Goal: Information Seeking & Learning: Learn about a topic

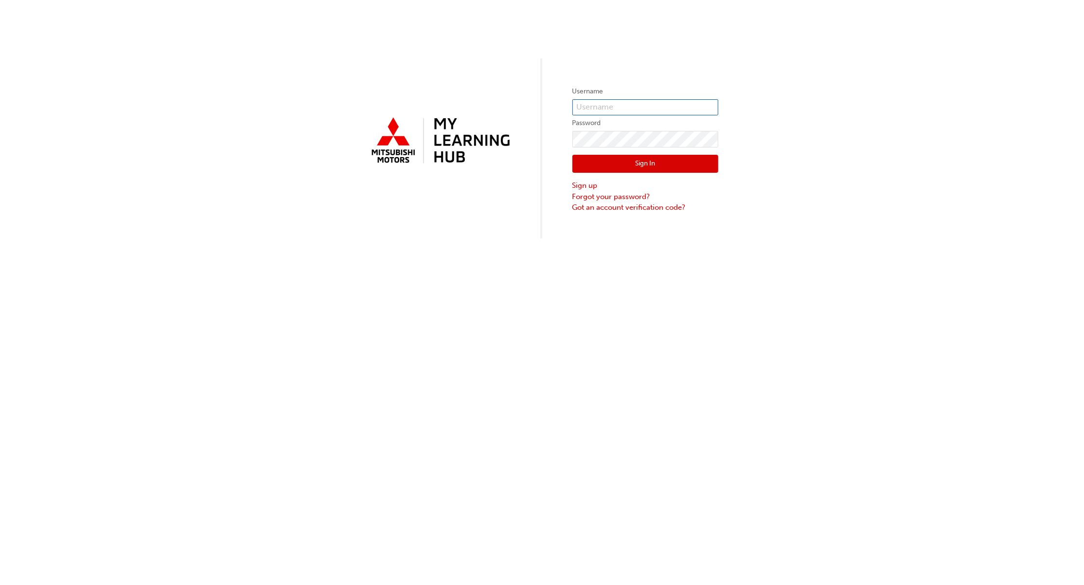
type input "apetrocco"
click at [652, 168] on button "Sign In" at bounding box center [645, 164] width 146 height 18
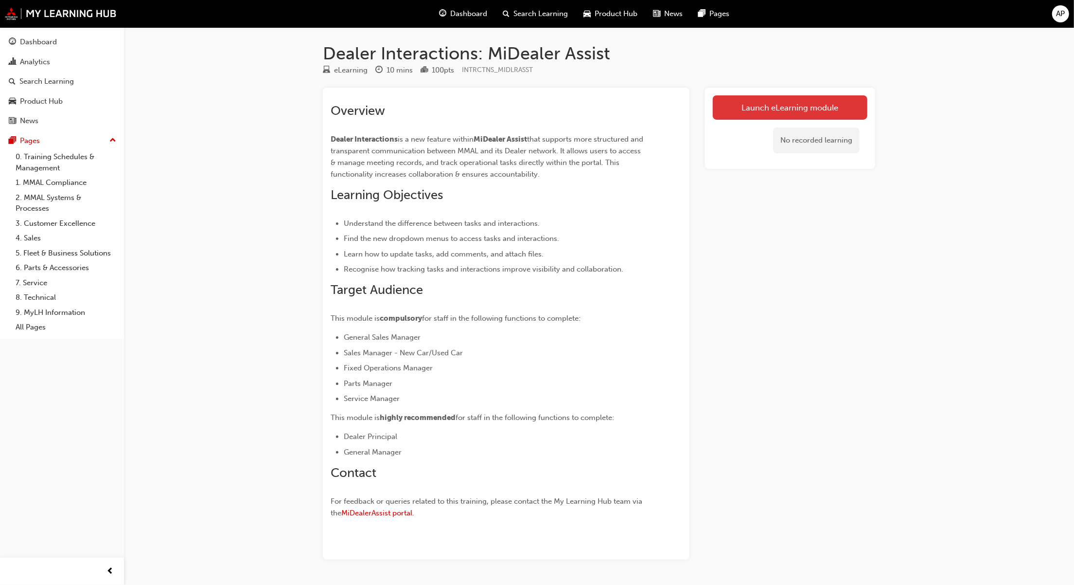
click at [771, 107] on link "Launch eLearning module" at bounding box center [790, 107] width 155 height 24
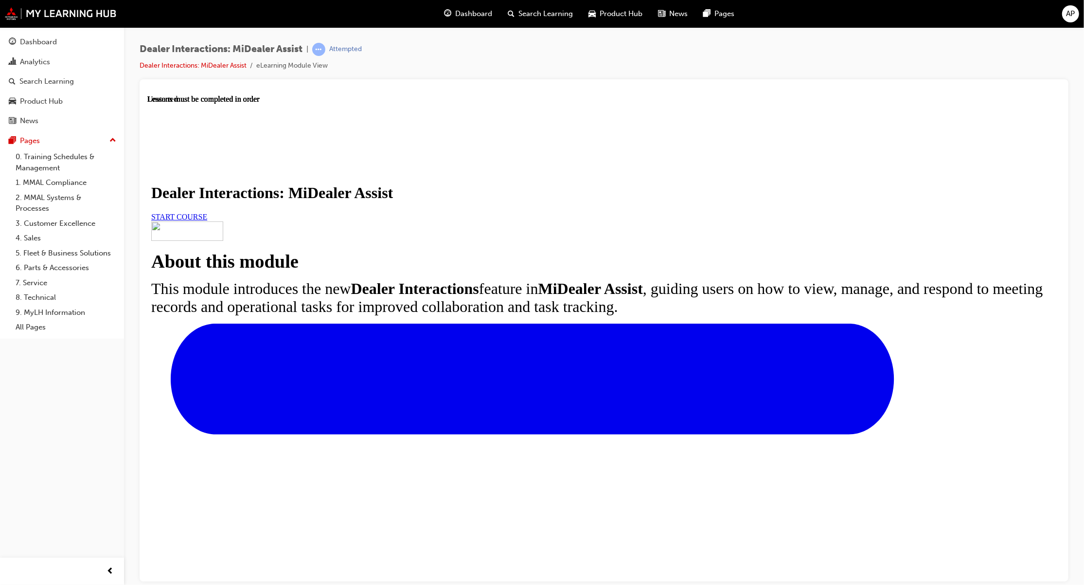
click at [207, 220] on span "START COURSE" at bounding box center [179, 216] width 56 height 8
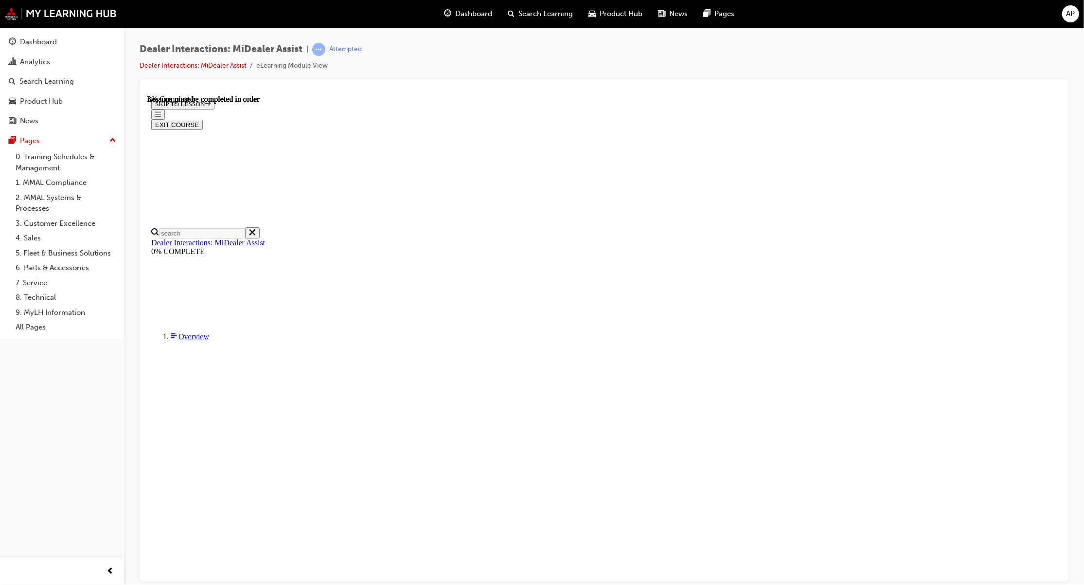
scroll to position [104, 0]
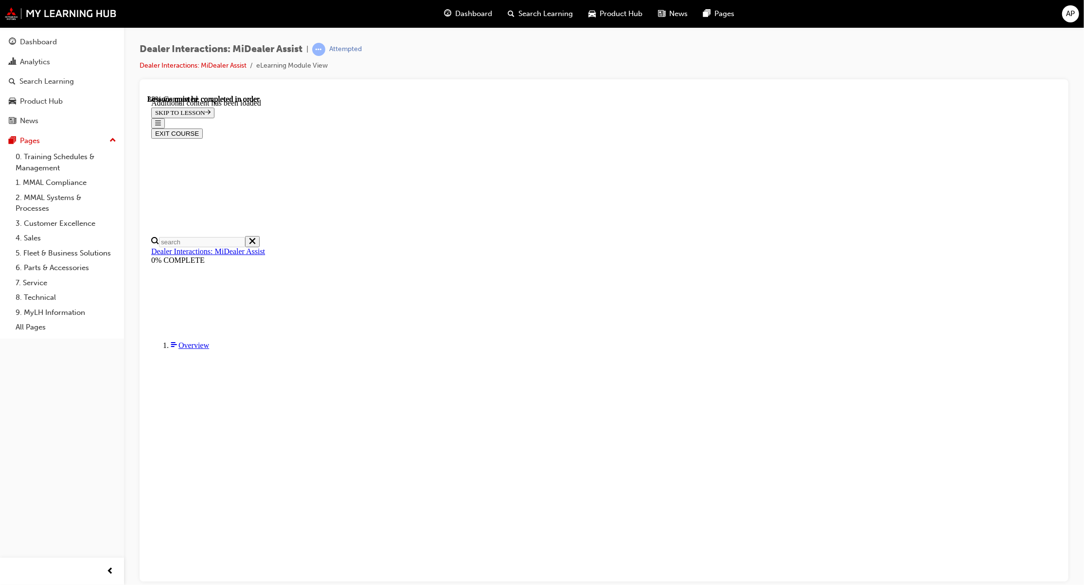
scroll to position [956, 0]
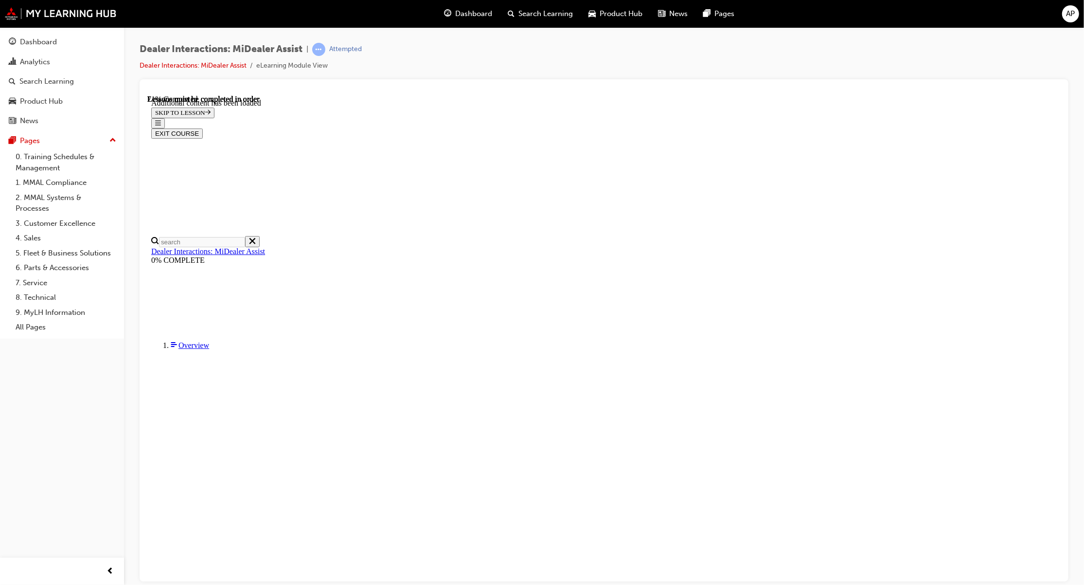
scroll to position [1994, 0]
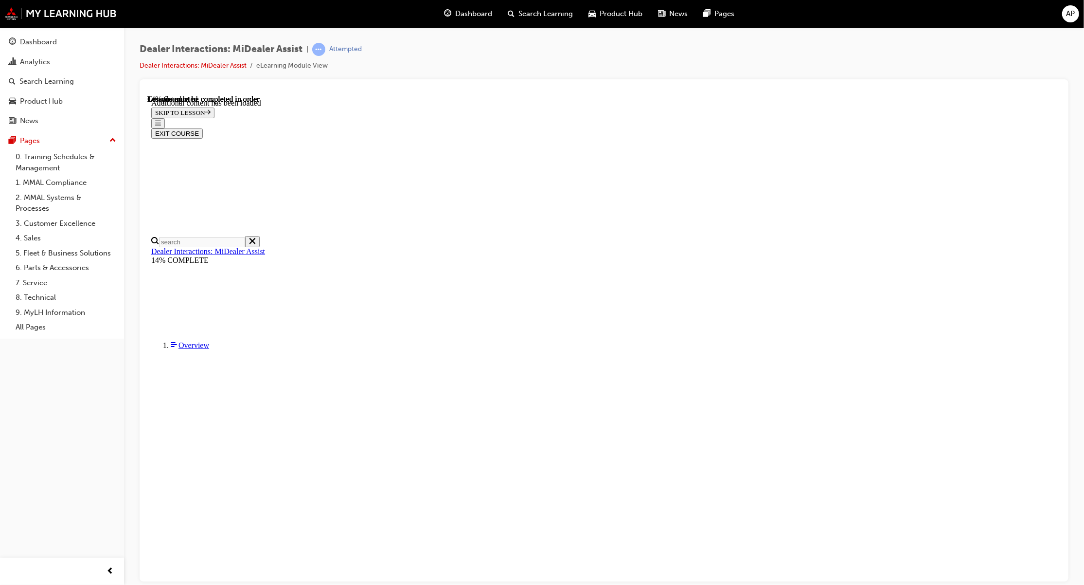
scroll to position [471, 0]
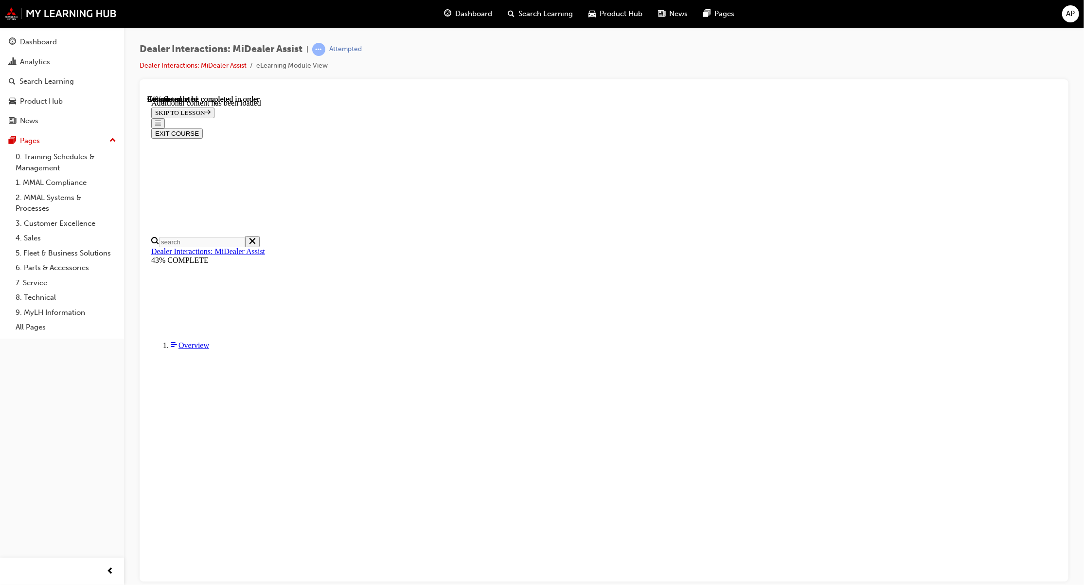
scroll to position [1749, 0]
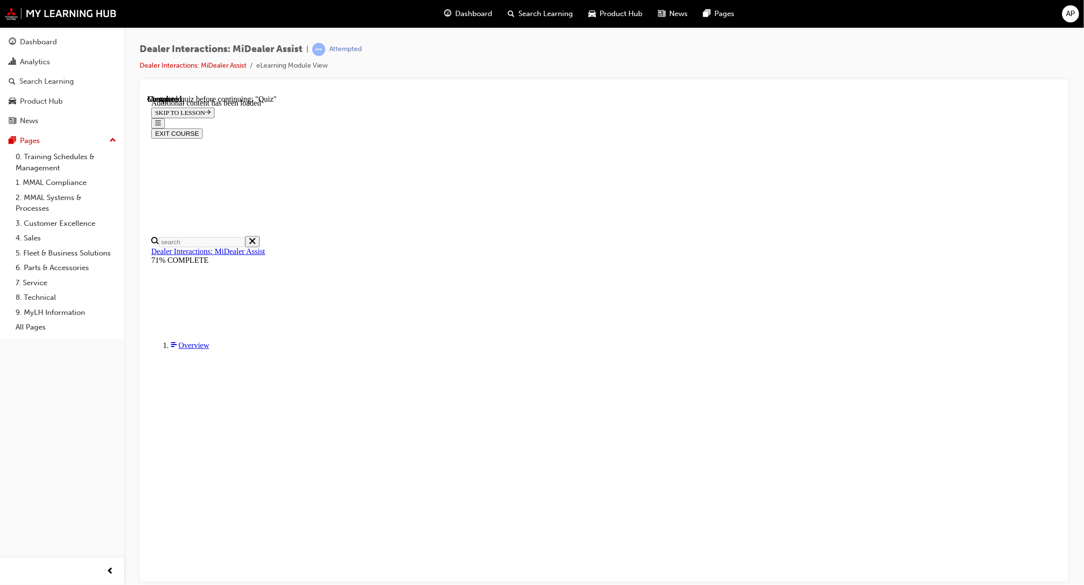
radio input "true"
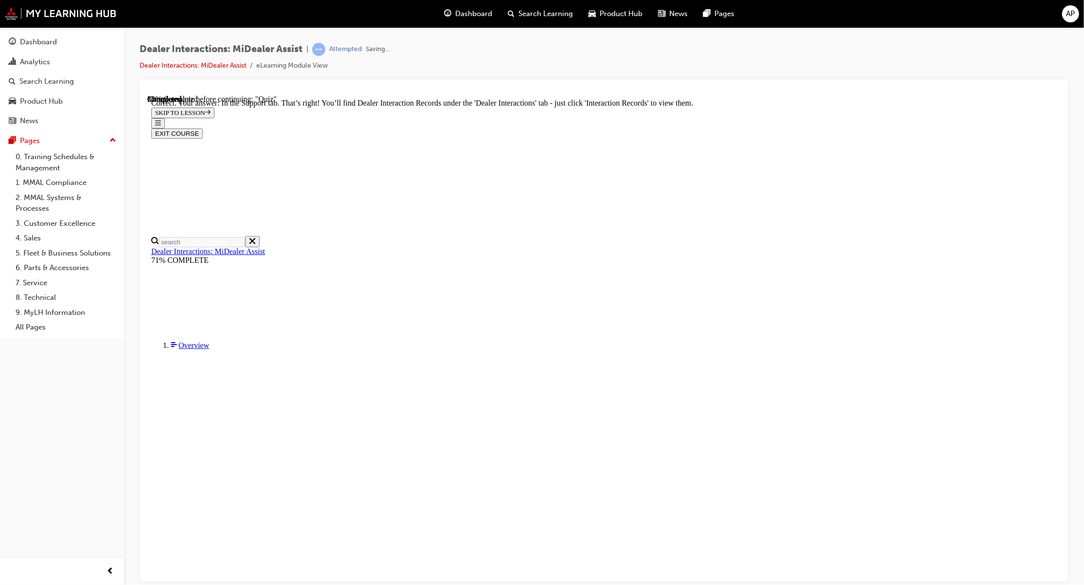
scroll to position [108, 0]
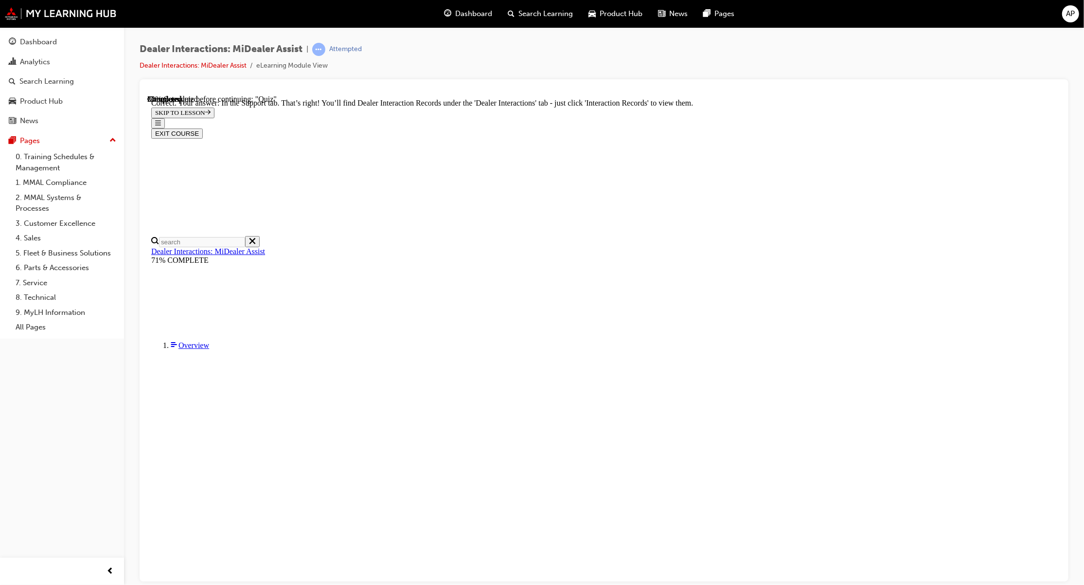
radio input "true"
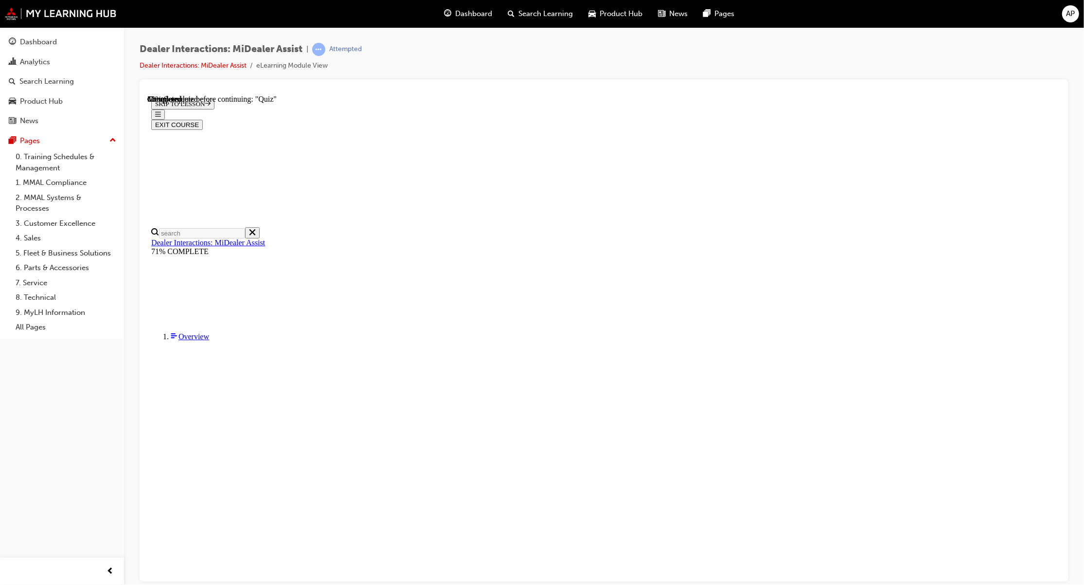
scroll to position [34, 0]
radio input "true"
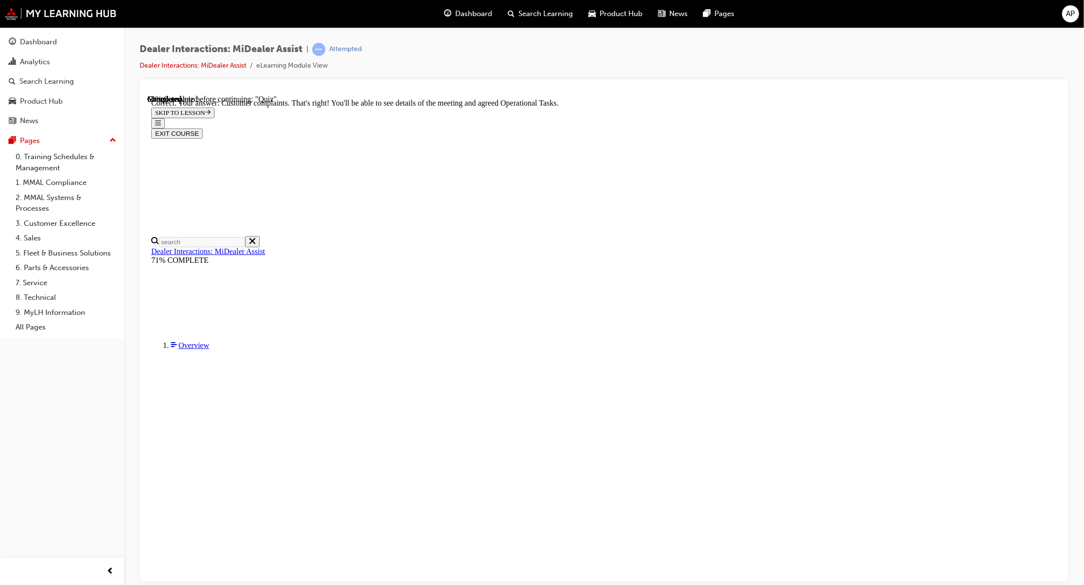
scroll to position [108, 0]
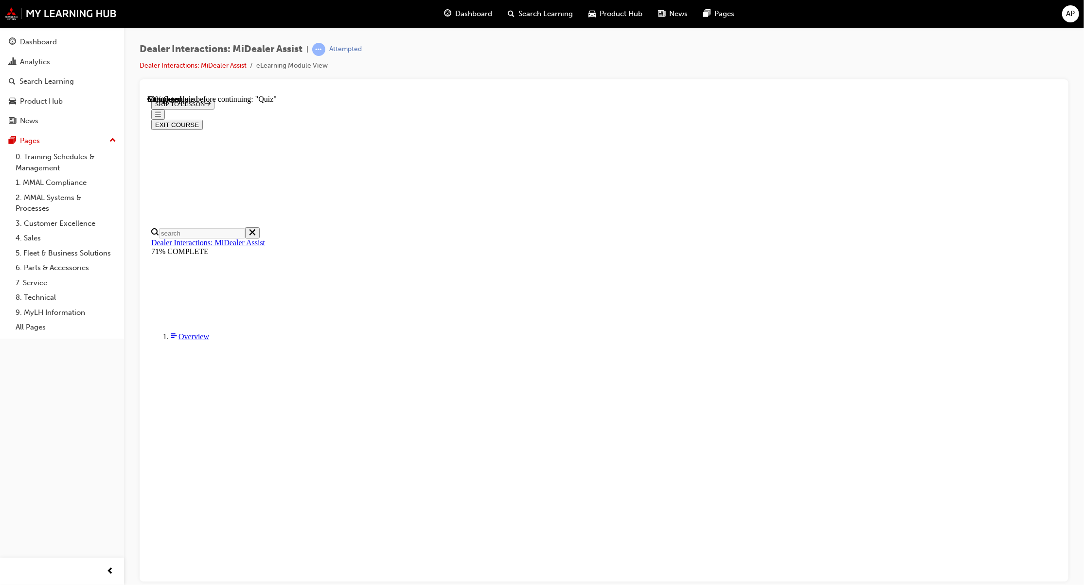
radio input "true"
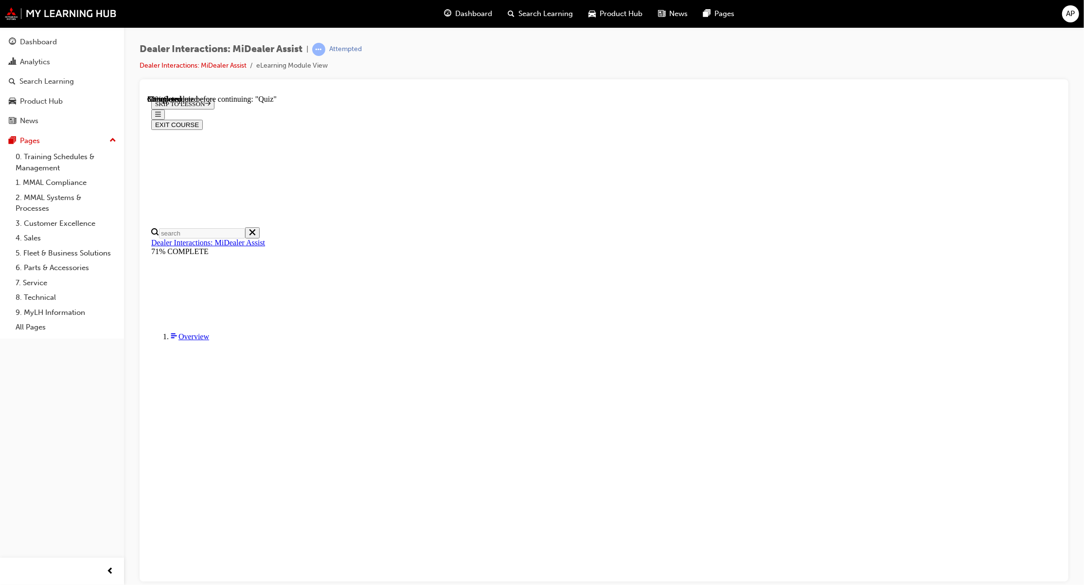
radio input "true"
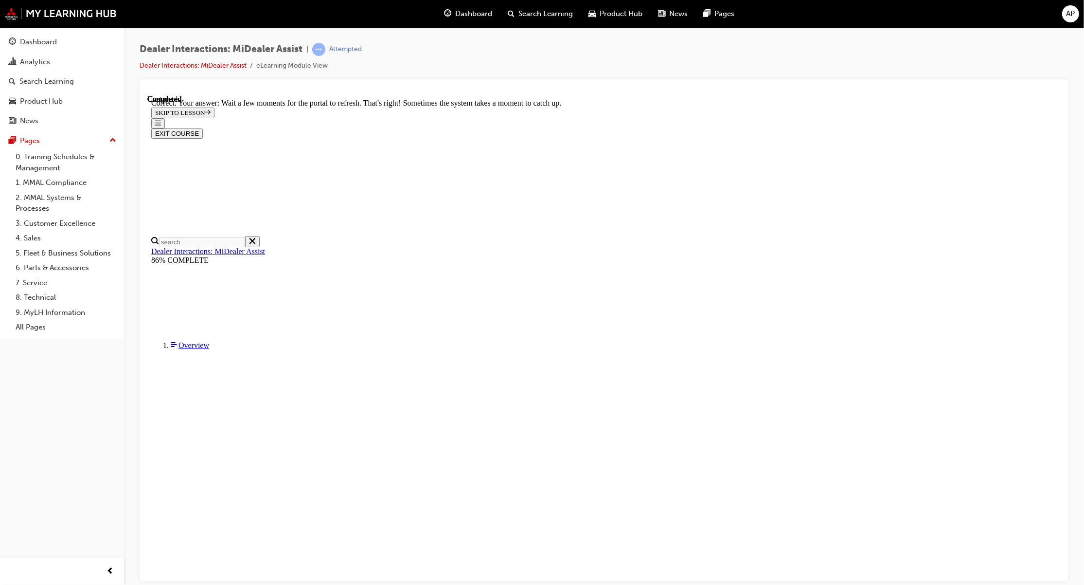
scroll to position [116, 0]
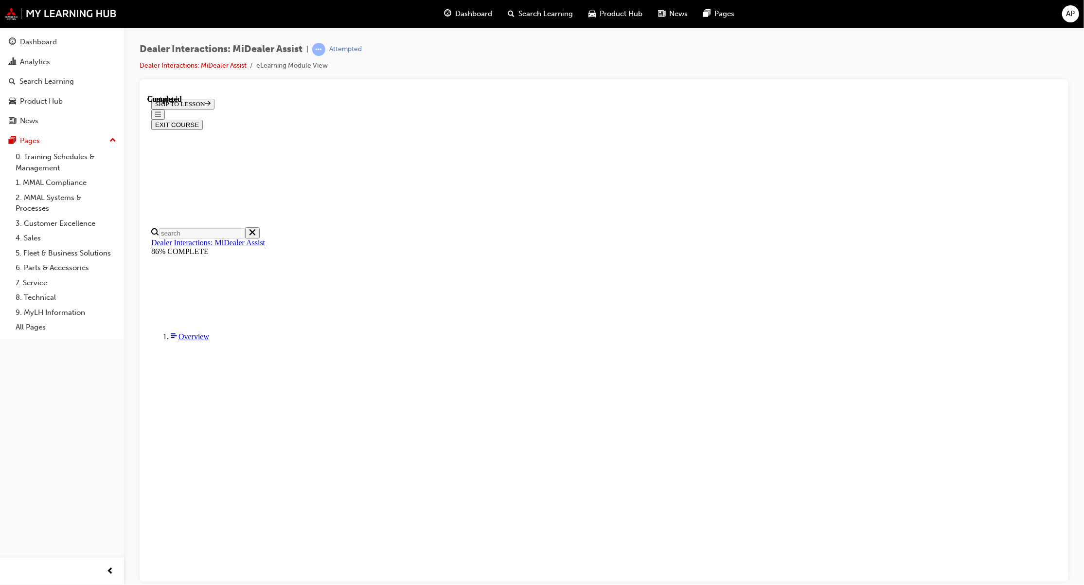
click at [202, 119] on button "EXIT COURSE" at bounding box center [177, 124] width 52 height 10
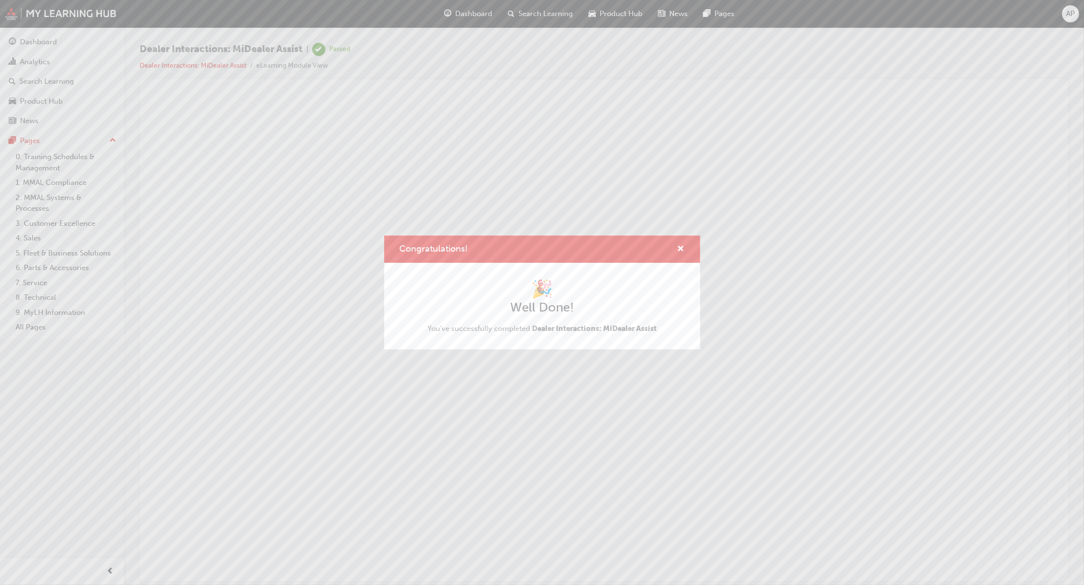
scroll to position [0, 0]
click at [677, 247] on button "Congratulations!" at bounding box center [680, 249] width 7 height 12
